Goal: Information Seeking & Learning: Learn about a topic

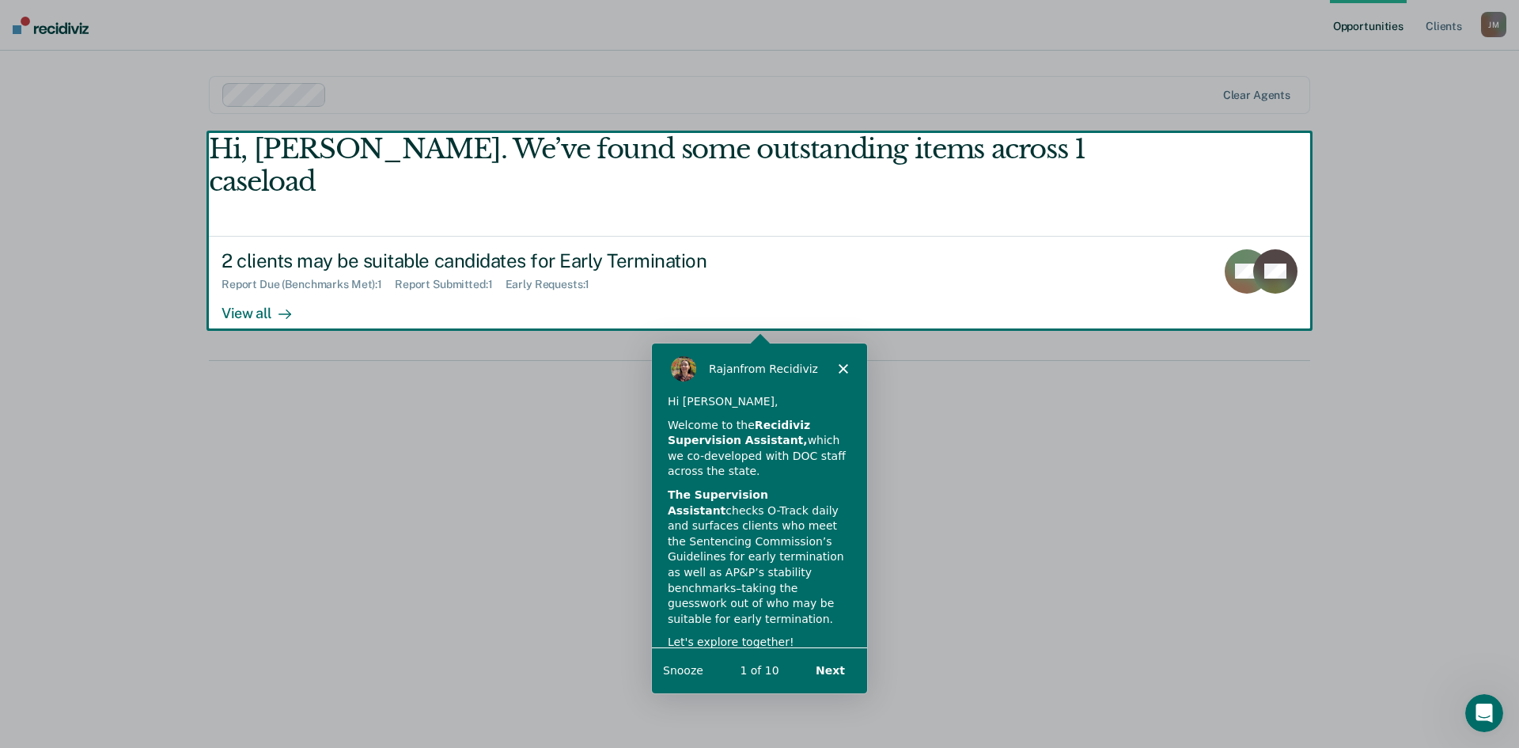
click at [853, 366] on div "[PERSON_NAME] from Recidiviz" at bounding box center [758, 367] width 215 height 51
click at [840, 363] on icon "Close" at bounding box center [842, 366] width 9 height 9
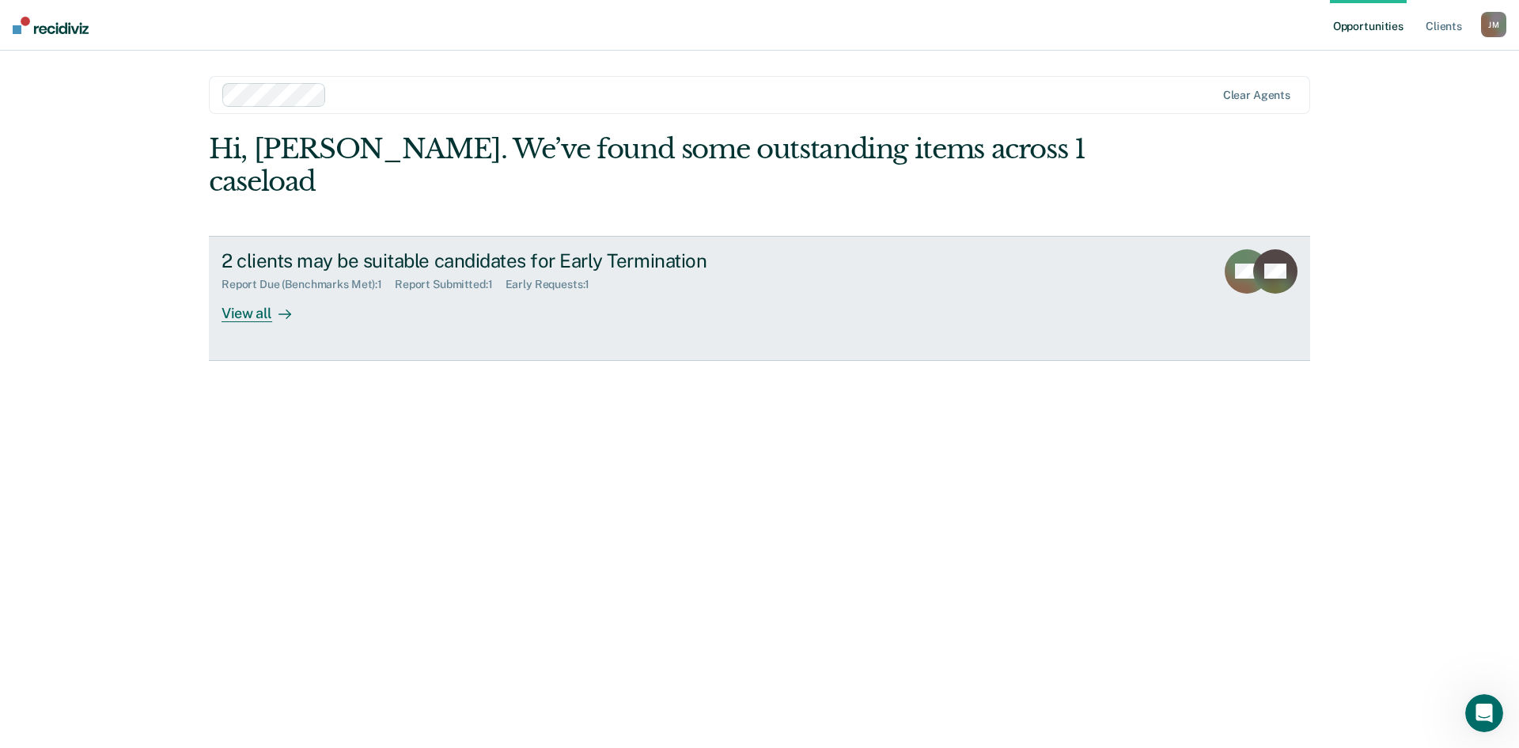
click at [278, 290] on link "2 clients may be suitable candidates for Early Termination Report Due (Benchmar…" at bounding box center [759, 298] width 1101 height 125
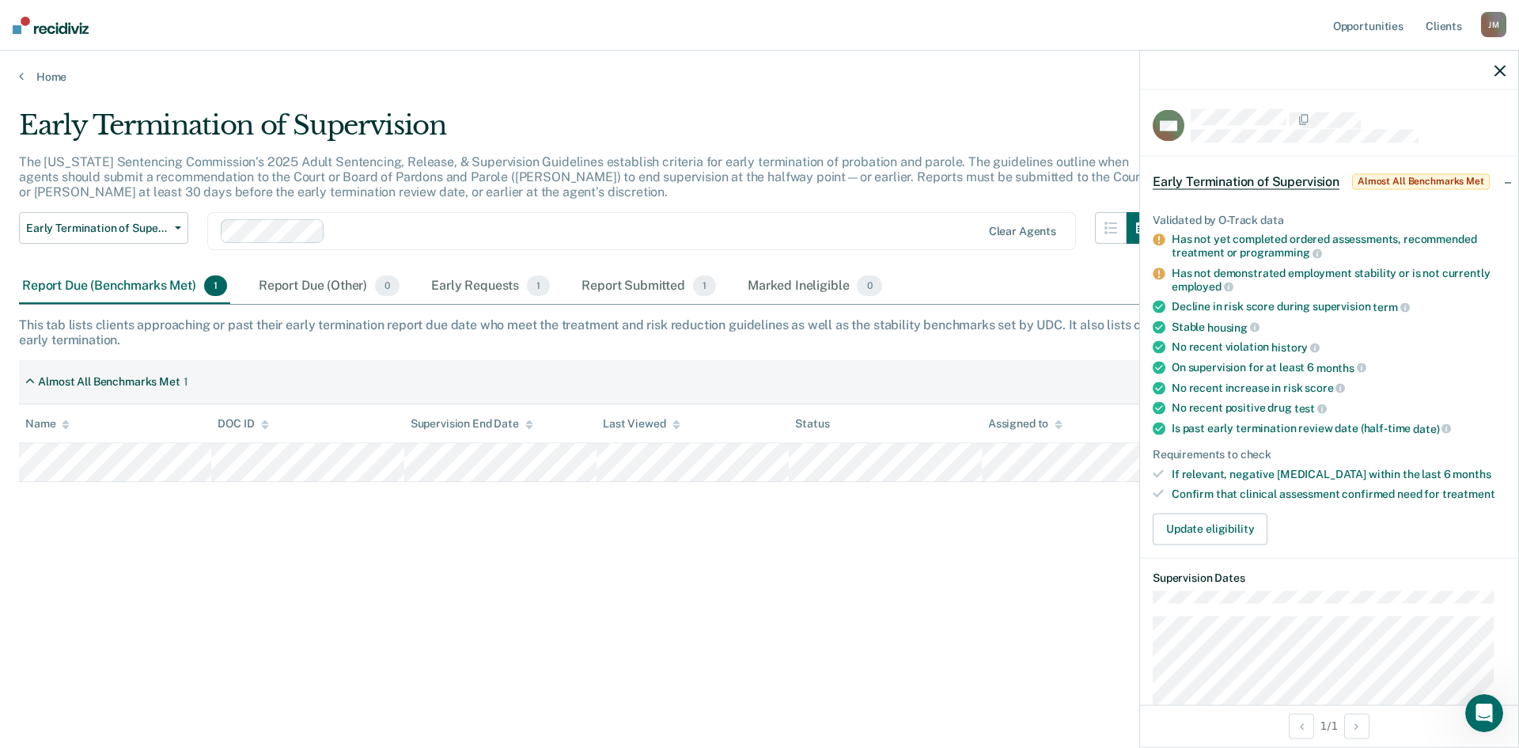
click at [1501, 75] on icon "button" at bounding box center [1499, 70] width 11 height 11
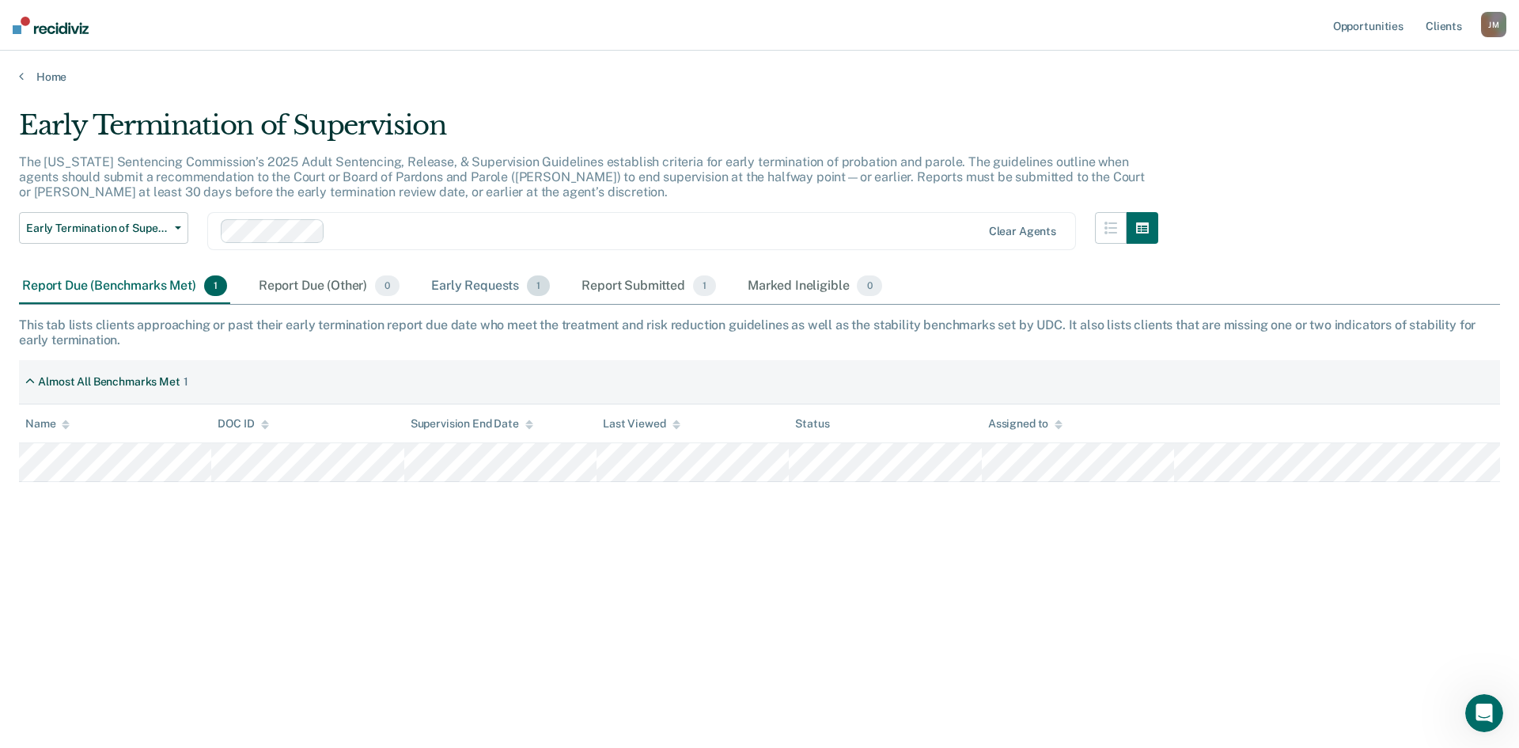
click at [513, 289] on div "Early Requests 1" at bounding box center [490, 286] width 125 height 35
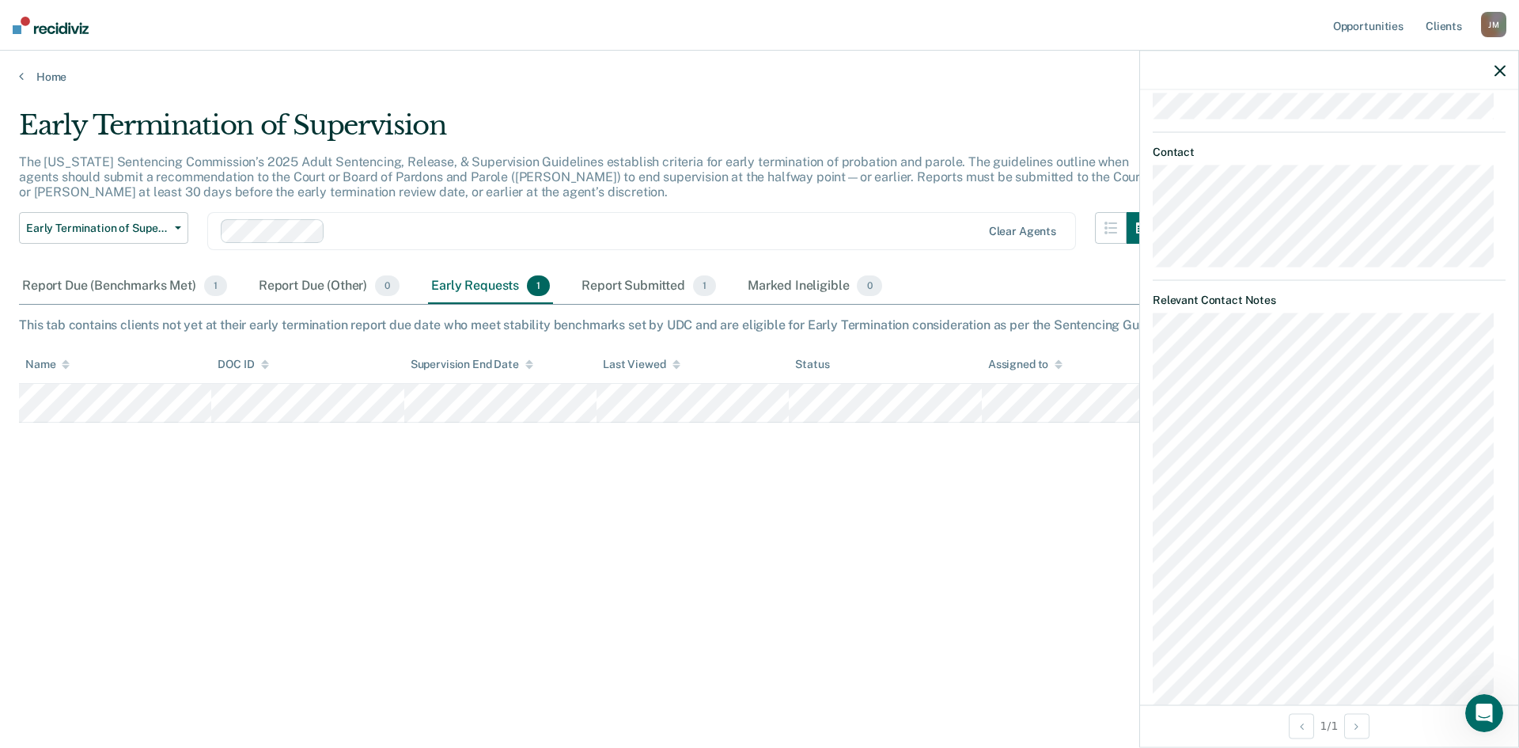
scroll to position [1193, 0]
drag, startPoint x: 1506, startPoint y: 56, endPoint x: 1499, endPoint y: 71, distance: 16.6
click at [1506, 57] on div at bounding box center [1329, 71] width 378 height 40
click at [1498, 73] on icon "button" at bounding box center [1499, 70] width 11 height 11
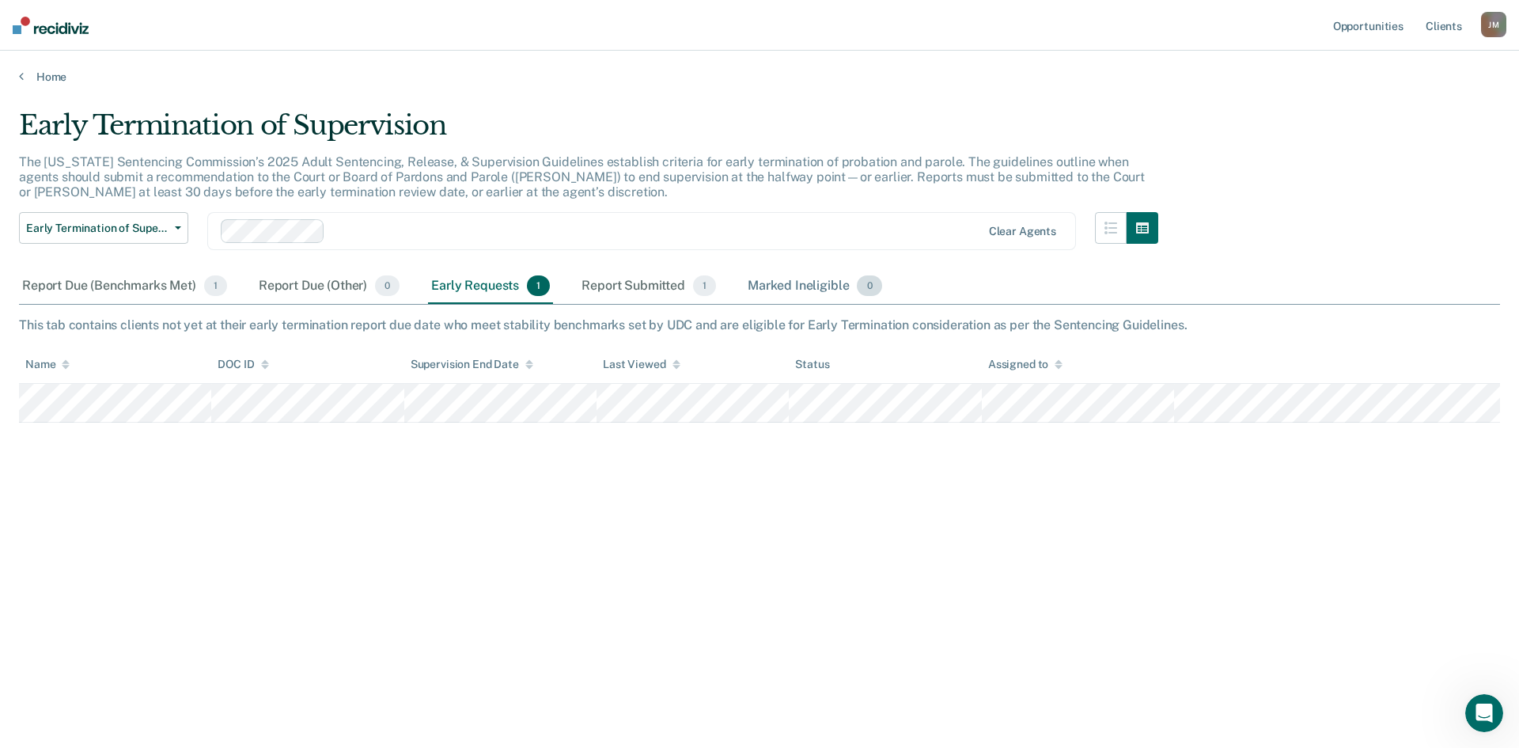
click at [822, 284] on div "Marked Ineligible 0" at bounding box center [814, 286] width 141 height 35
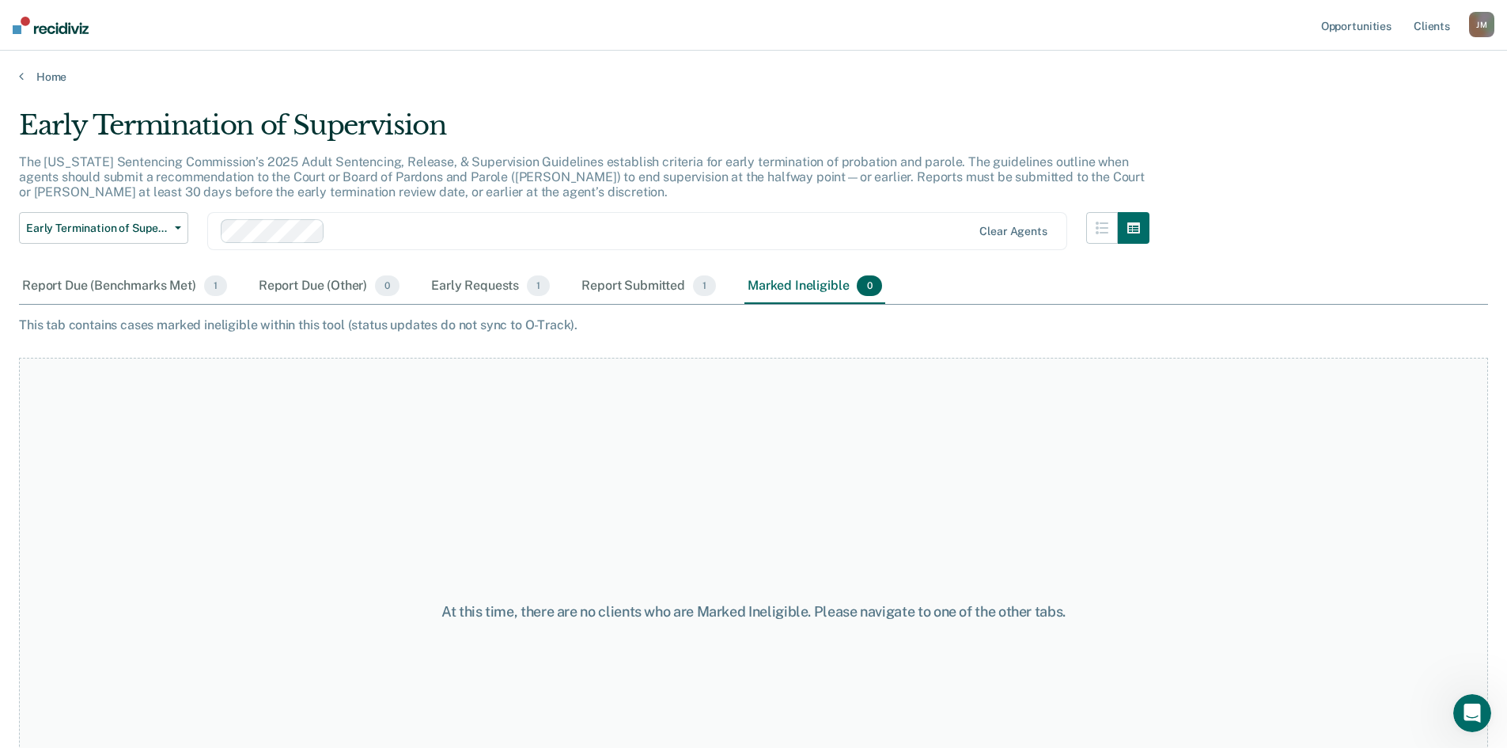
click at [35, 29] on img at bounding box center [51, 25] width 76 height 17
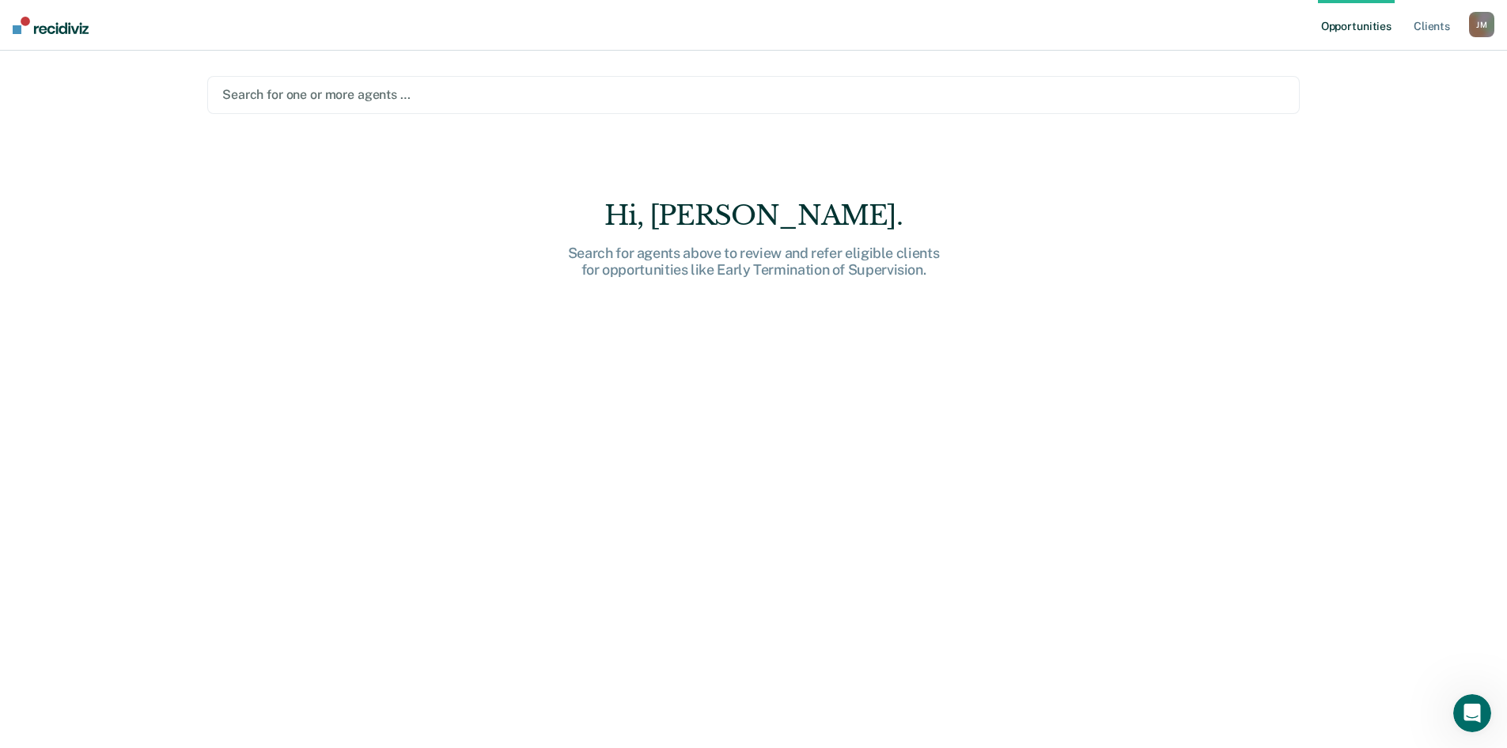
drag, startPoint x: 51, startPoint y: 27, endPoint x: 65, endPoint y: 27, distance: 13.4
click at [53, 27] on img at bounding box center [51, 25] width 76 height 17
click at [1490, 27] on div "[PERSON_NAME]" at bounding box center [1481, 24] width 25 height 25
click at [1422, 21] on link "Client s" at bounding box center [1432, 25] width 43 height 51
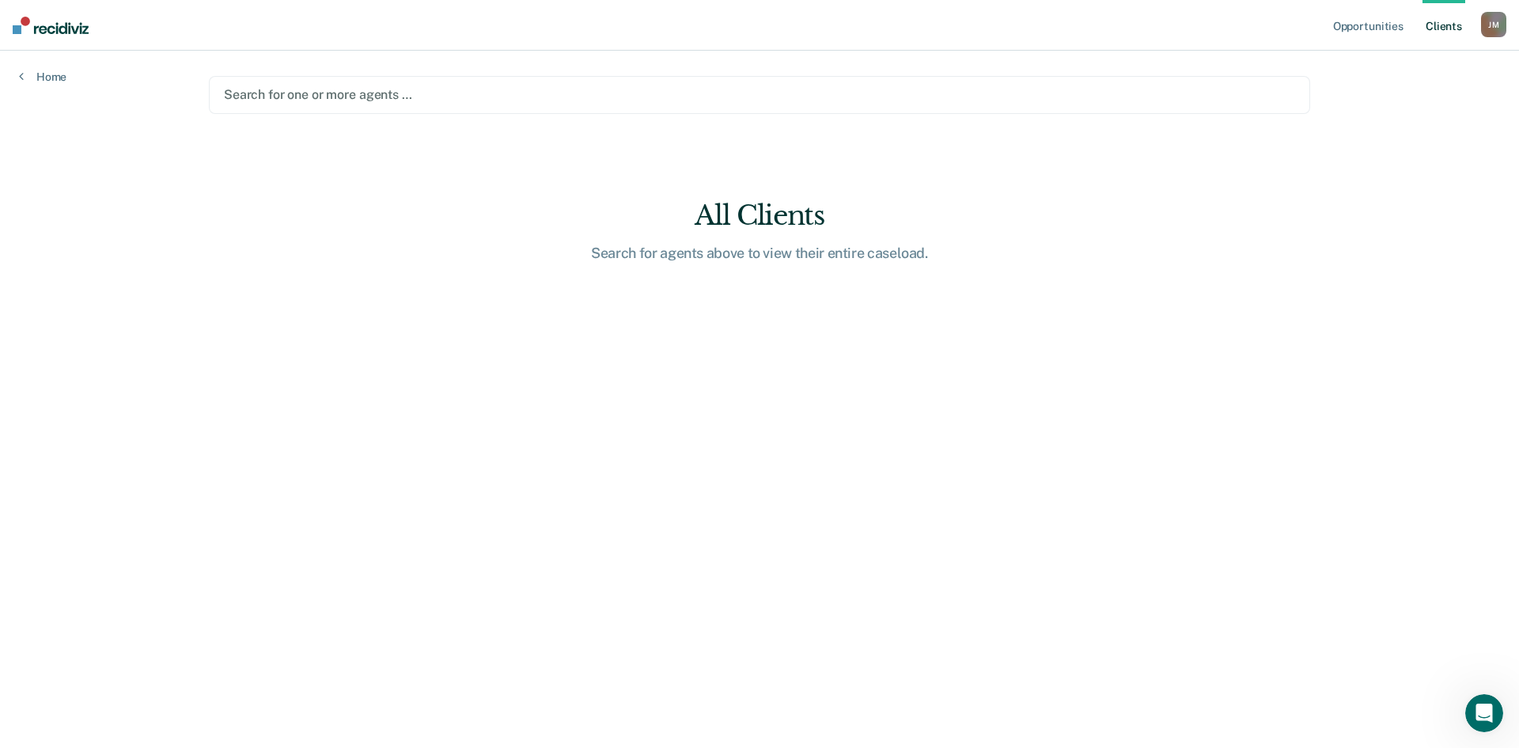
click at [1422, 21] on link "Client s" at bounding box center [1443, 25] width 43 height 51
drag, startPoint x: 752, startPoint y: 255, endPoint x: 478, endPoint y: 172, distance: 286.6
click at [752, 254] on div "Search for agents above to view their entire caseload." at bounding box center [759, 252] width 506 height 17
click at [302, 100] on div at bounding box center [759, 94] width 1071 height 18
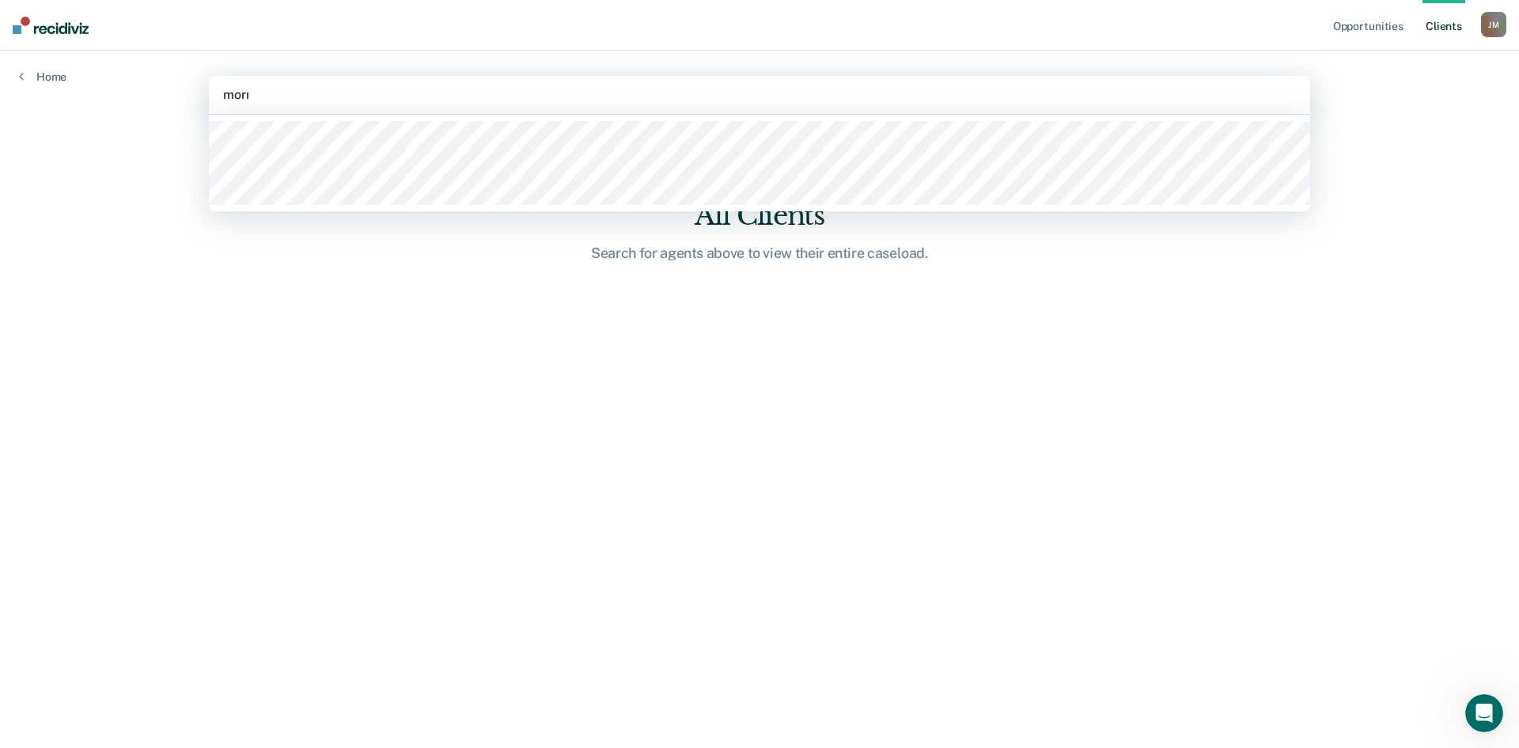
type input "[PERSON_NAME]"
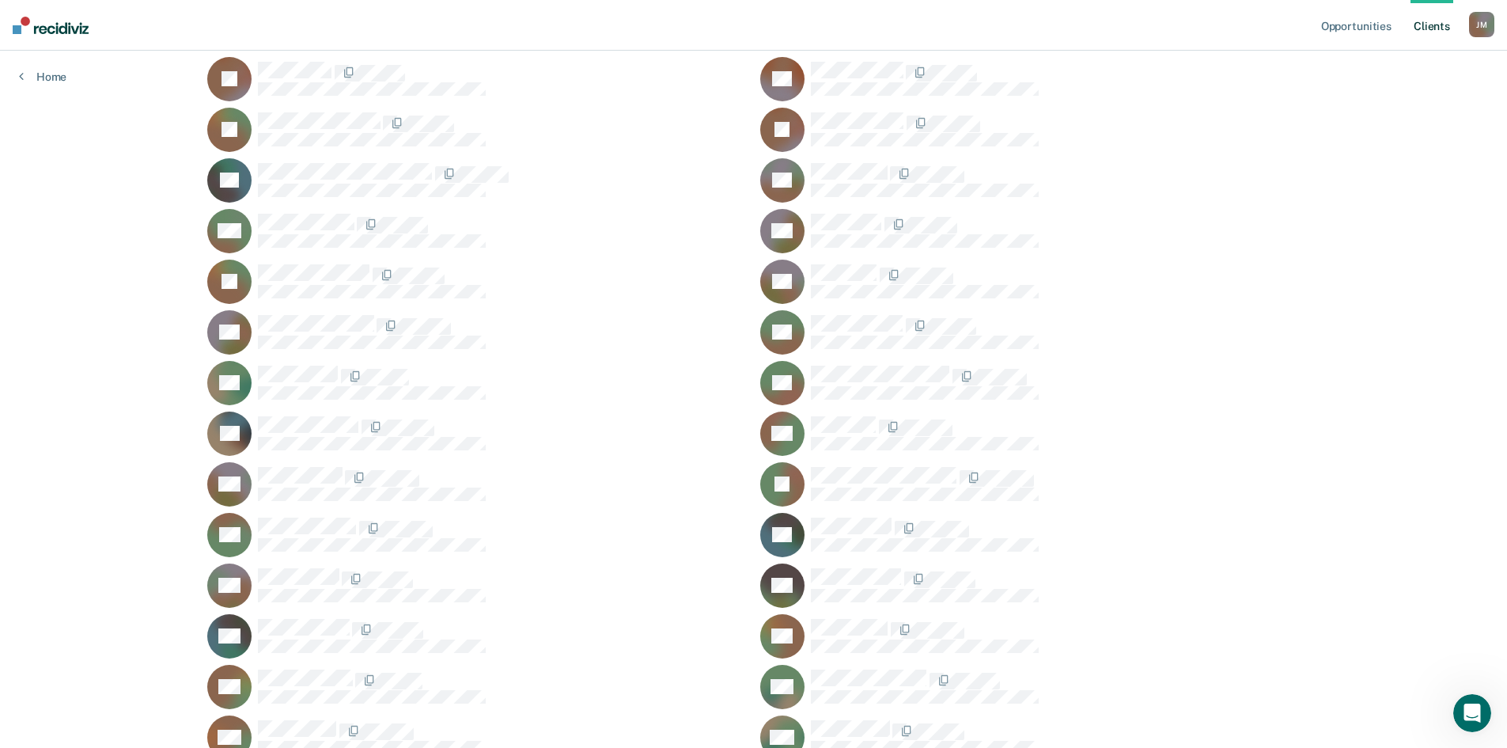
scroll to position [396, 0]
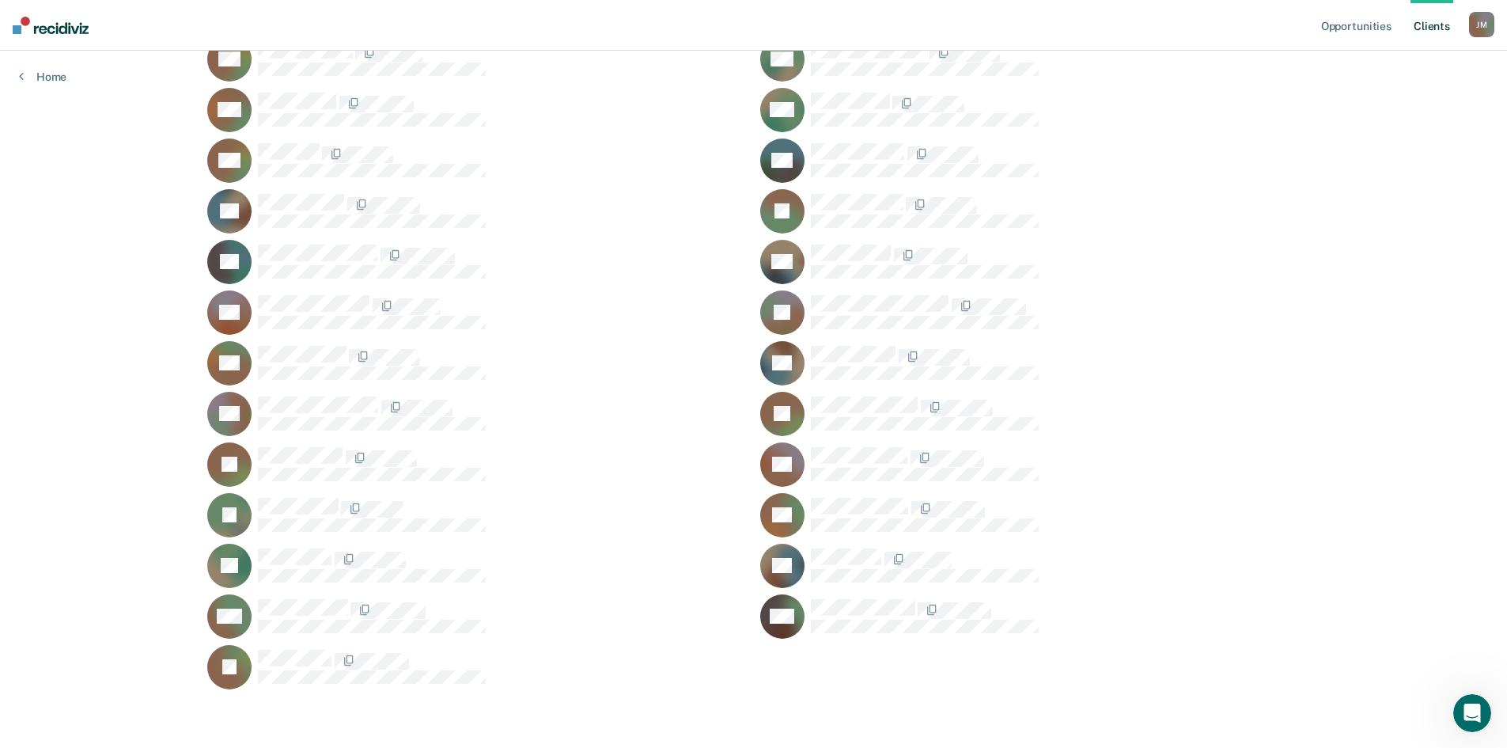
scroll to position [812, 0]
